Goal: Navigation & Orientation: Find specific page/section

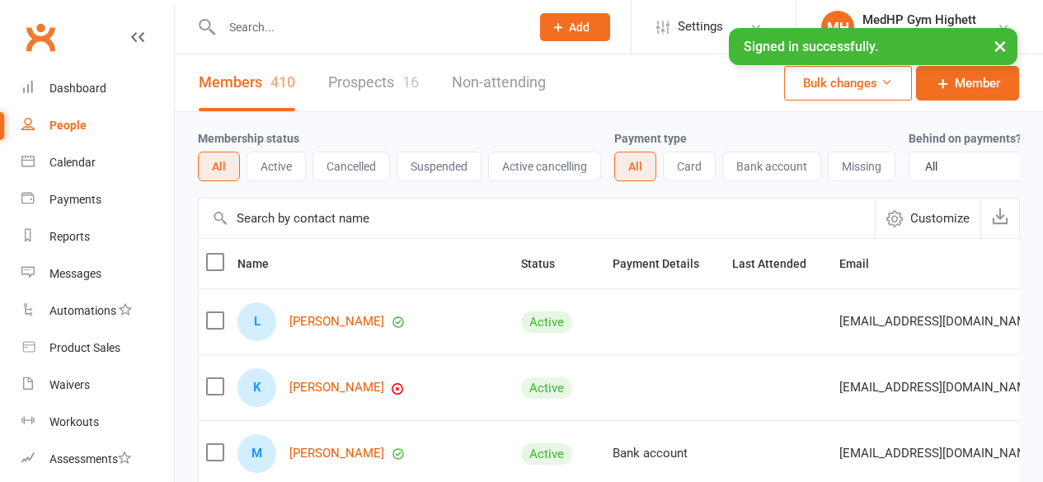
select select "100"
click at [92, 80] on link "Dashboard" at bounding box center [97, 88] width 153 height 37
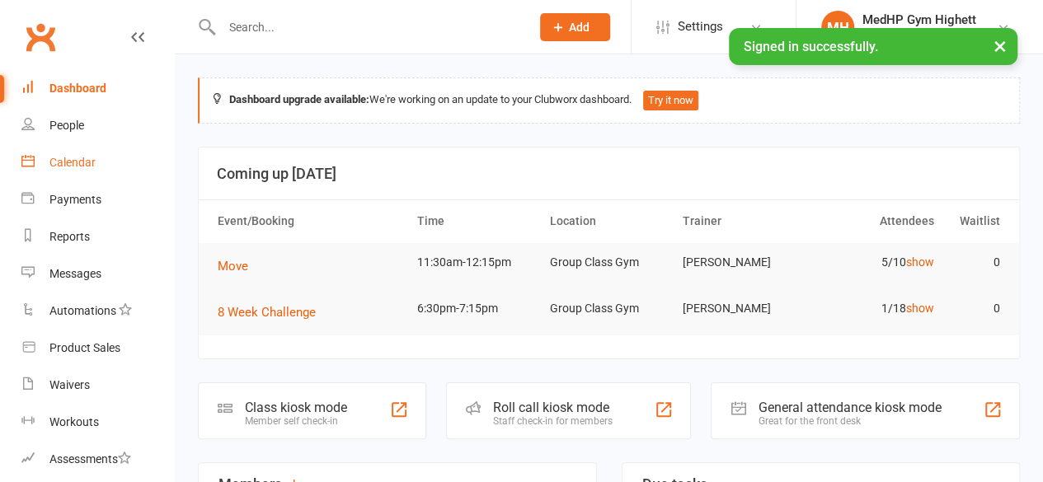
click at [96, 169] on link "Calendar" at bounding box center [97, 162] width 153 height 37
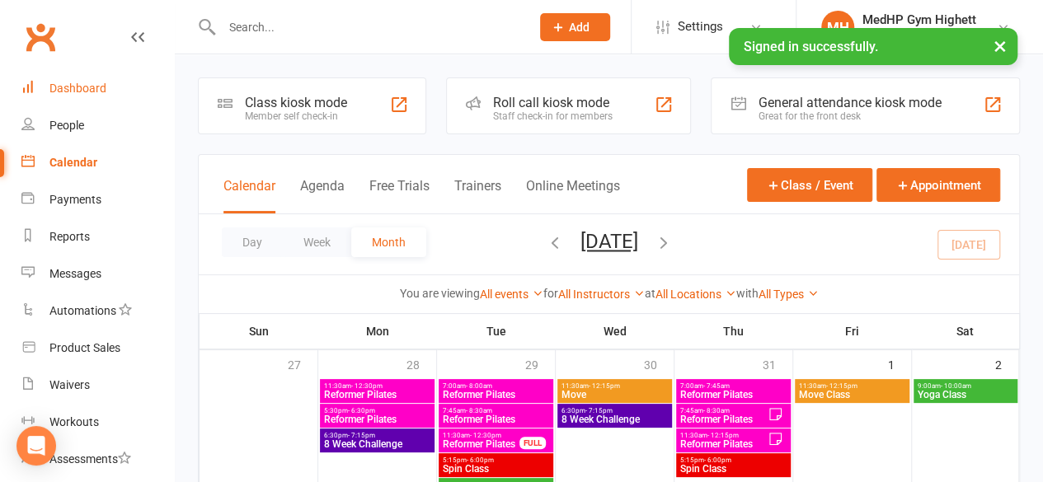
click at [87, 92] on div "Dashboard" at bounding box center [77, 88] width 57 height 13
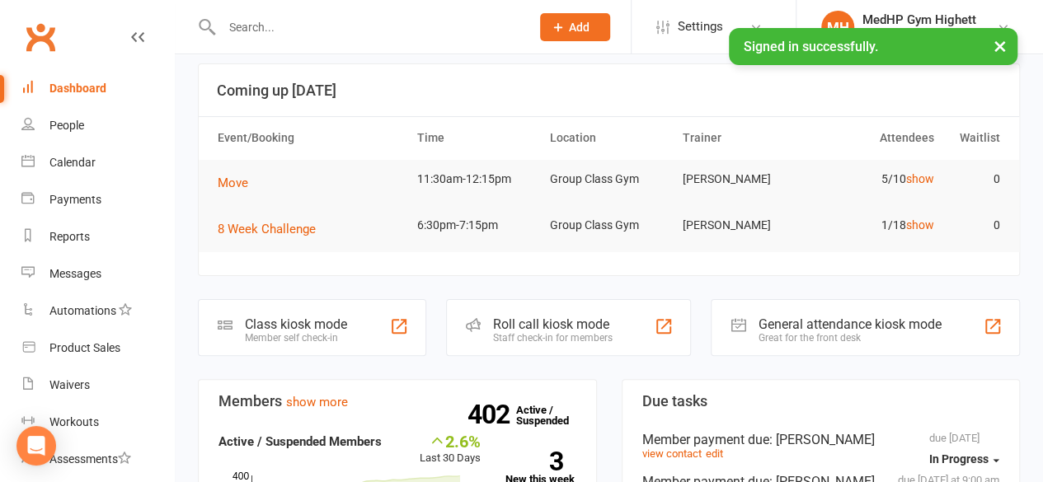
scroll to position [84, 0]
click at [923, 180] on link "show" at bounding box center [919, 177] width 28 height 13
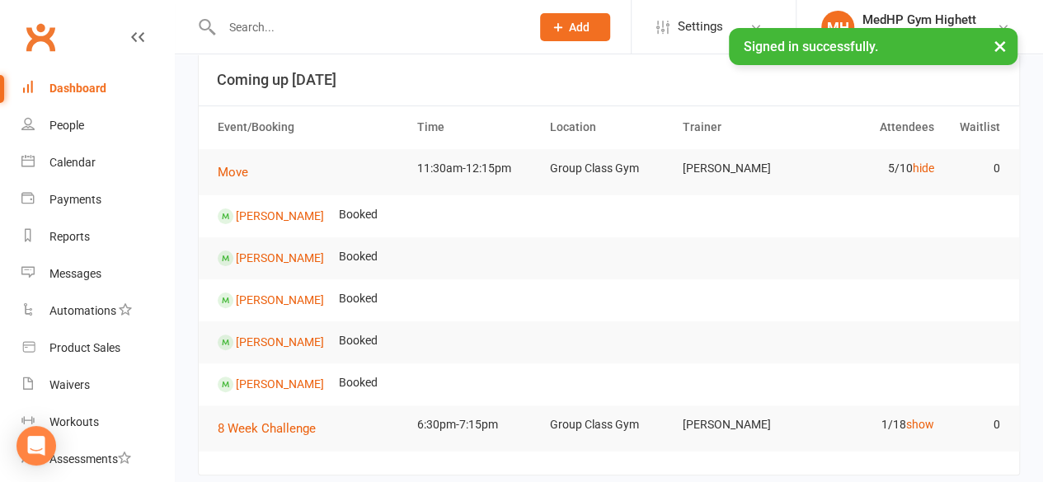
scroll to position [95, 0]
